Goal: Task Accomplishment & Management: Manage account settings

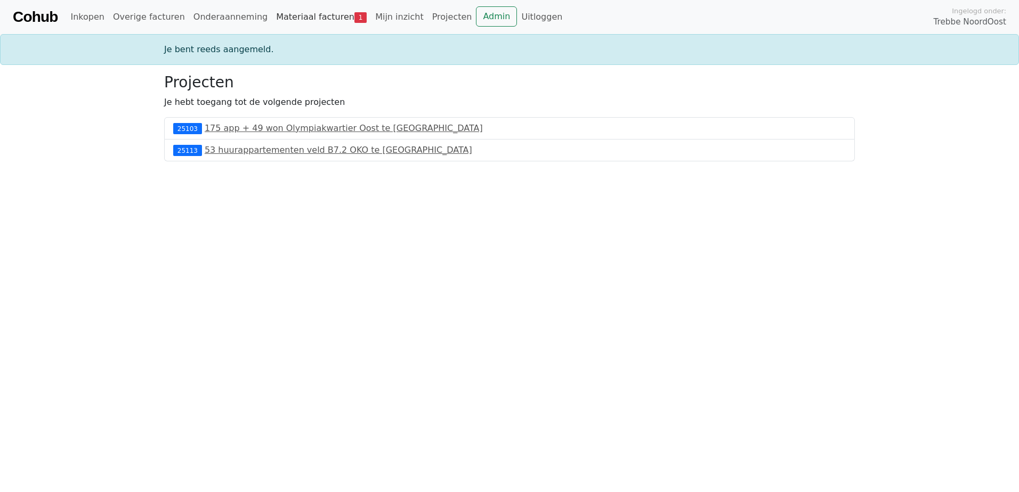
click at [286, 15] on link "Materiaal facturen 1" at bounding box center [321, 16] width 99 height 21
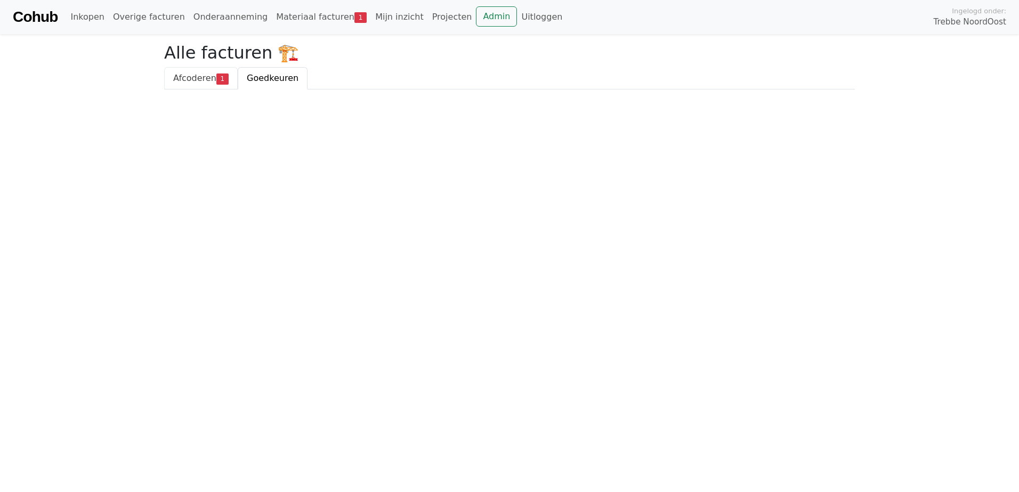
click at [169, 79] on link "Afcoderen 1" at bounding box center [201, 78] width 74 height 22
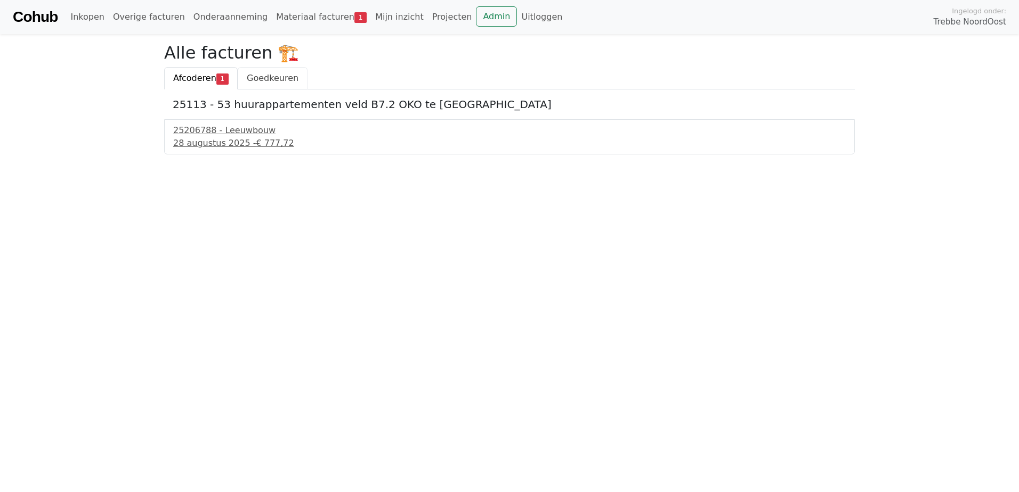
drag, startPoint x: 255, startPoint y: 79, endPoint x: 253, endPoint y: 88, distance: 8.7
click at [255, 80] on span "Goedkeuren" at bounding box center [273, 78] width 52 height 10
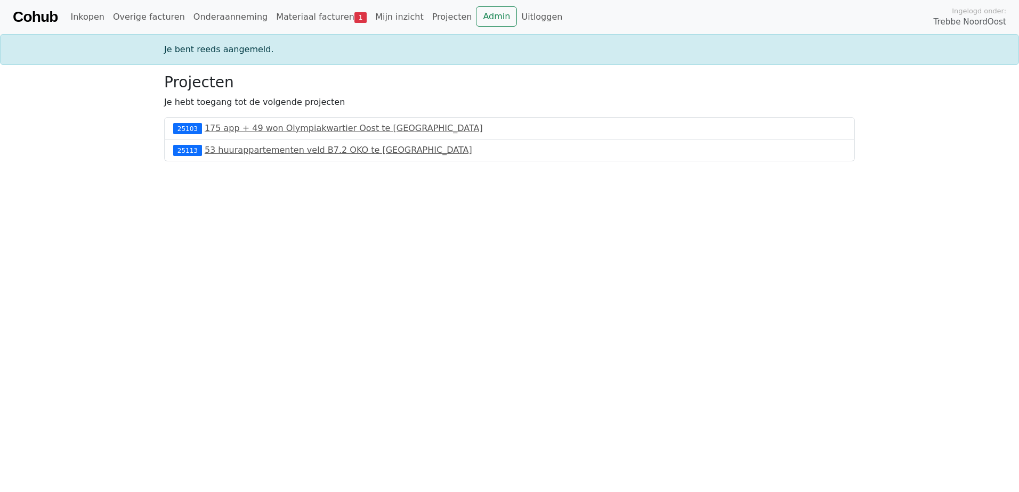
click at [317, 28] on div "Cohub Inkopen Overige facturen Onderaanneming Materiaal facturen 1 Mijn inzicht…" at bounding box center [509, 17] width 1019 height 34
click at [316, 19] on link "Materiaal facturen 1" at bounding box center [321, 16] width 99 height 21
